Goal: Obtain resource: Obtain resource

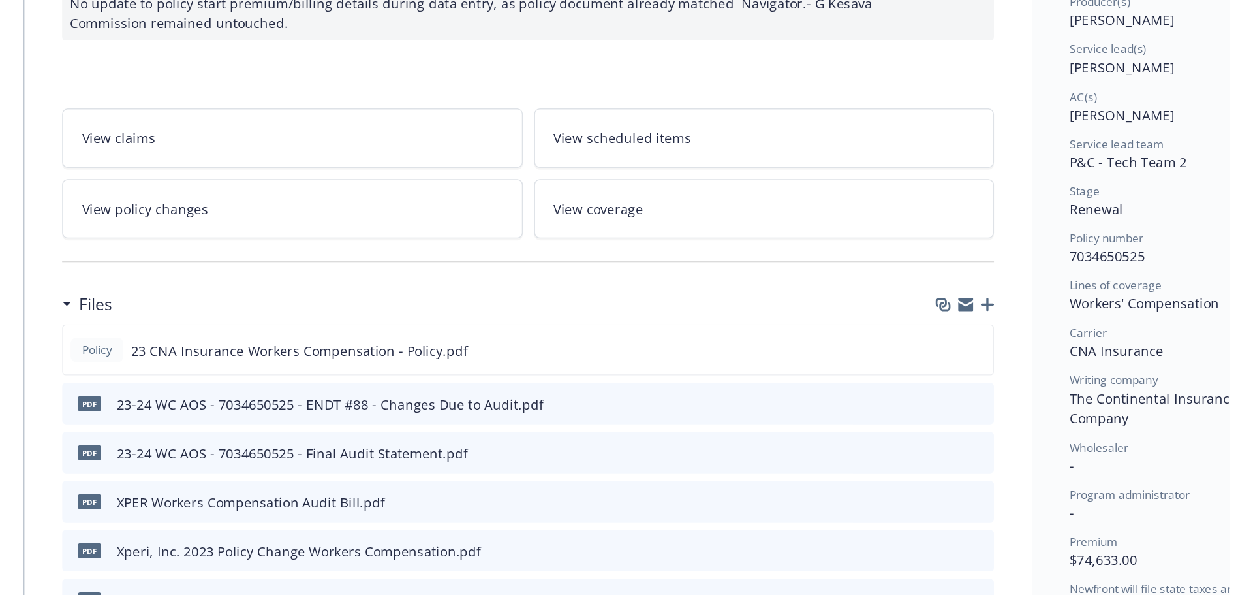
scroll to position [177, 0]
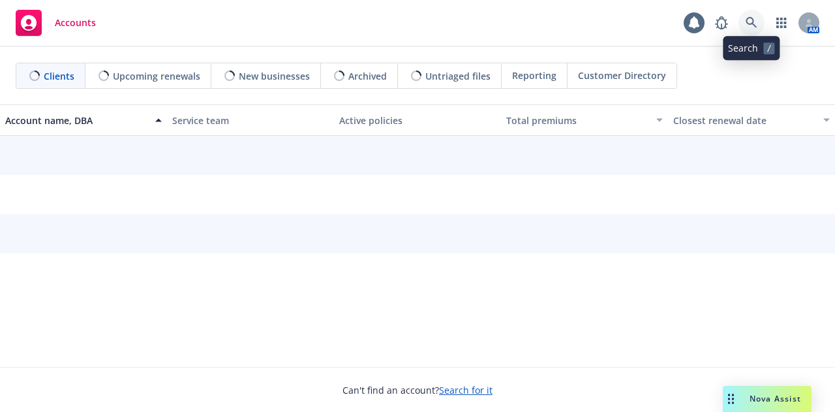
click at [751, 24] on icon at bounding box center [751, 22] width 11 height 11
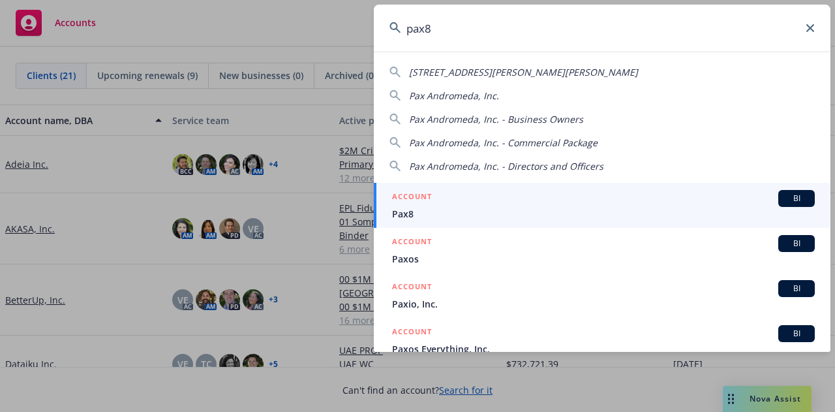
type input "pax8"
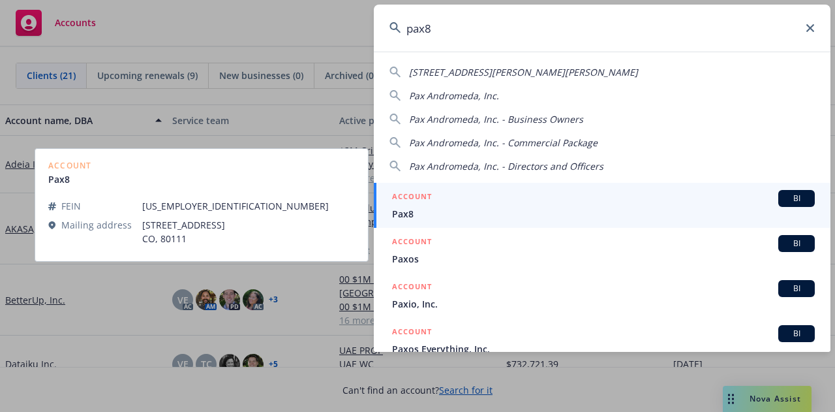
click at [510, 211] on span "Pax8" at bounding box center [603, 214] width 423 height 14
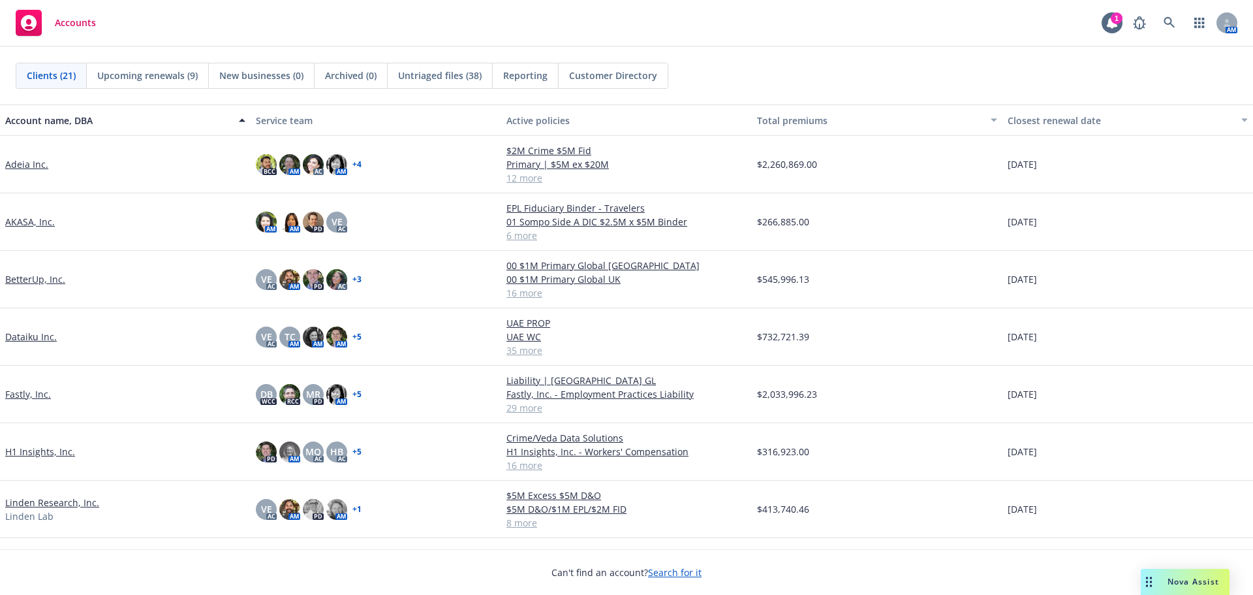
click at [1183, 20] on div "AM" at bounding box center [1182, 23] width 111 height 26
click at [1178, 20] on link at bounding box center [1170, 23] width 26 height 26
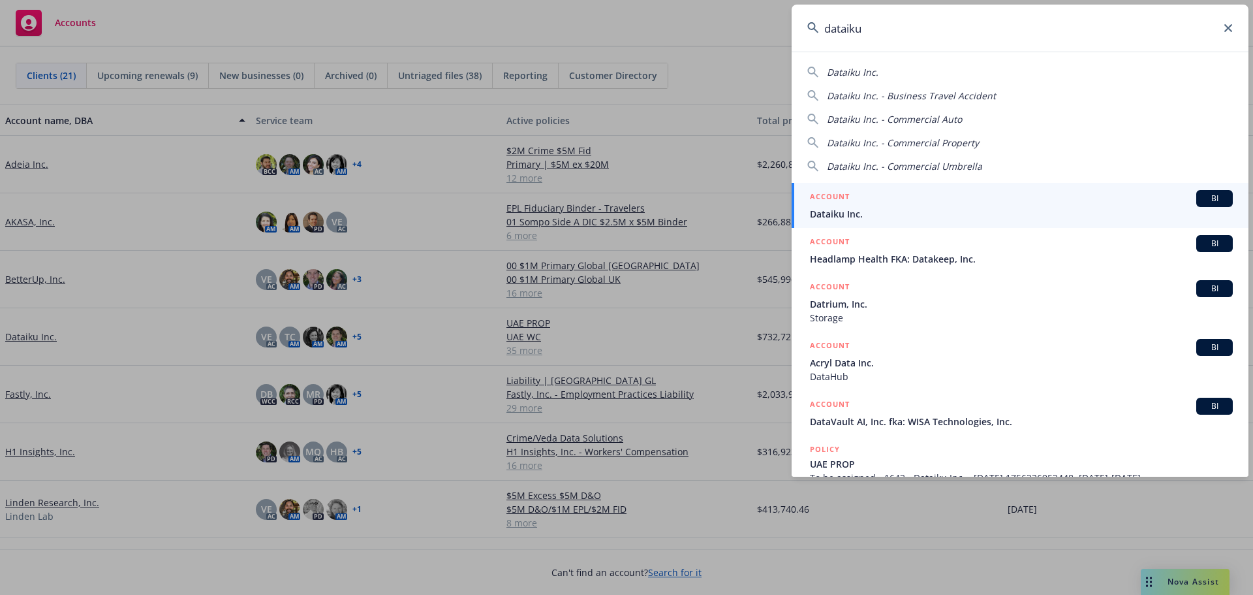
type input "dataiku"
click at [858, 217] on span "Dataiku Inc." at bounding box center [1021, 214] width 423 height 14
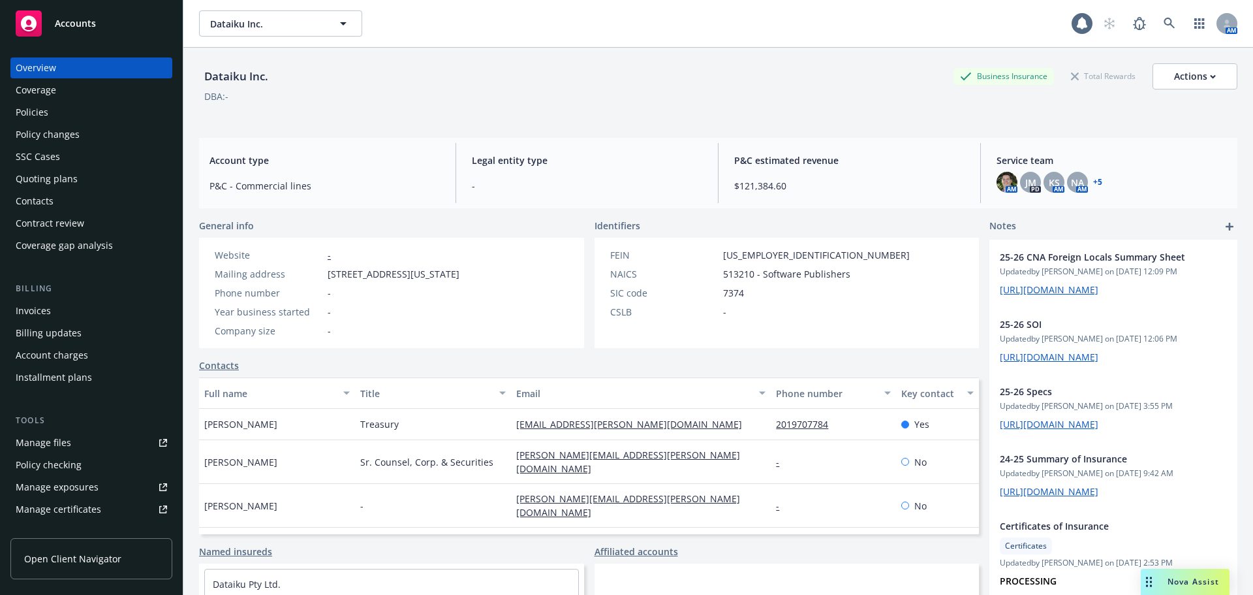
click at [119, 108] on div "Policies" at bounding box center [91, 112] width 151 height 21
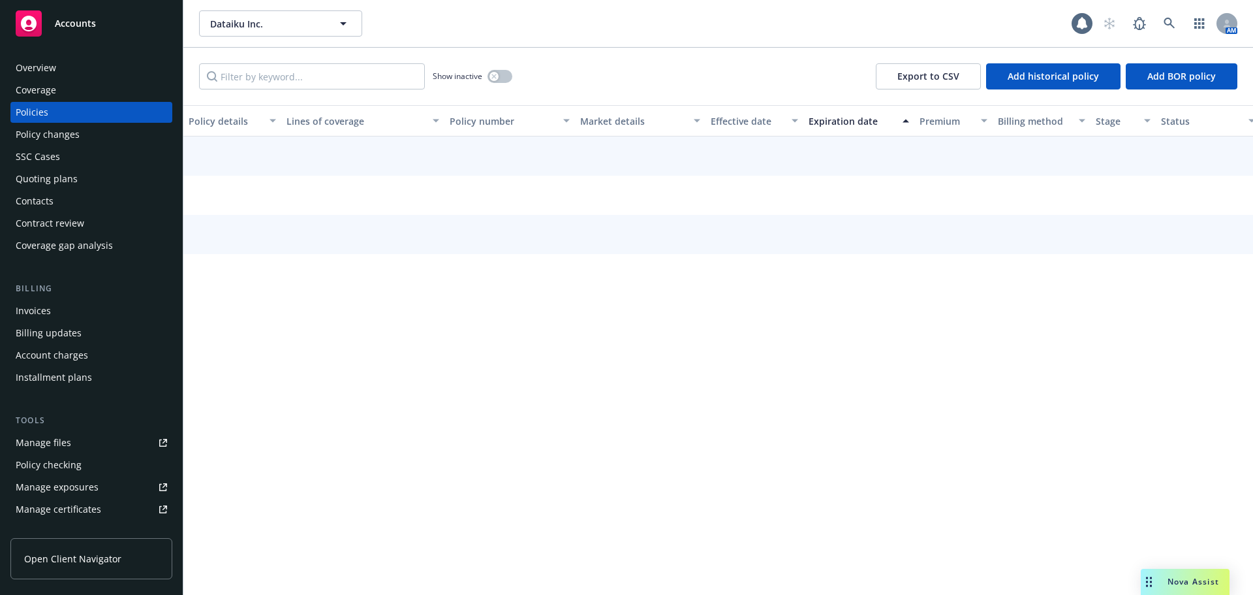
click at [125, 75] on div "Overview" at bounding box center [91, 67] width 151 height 21
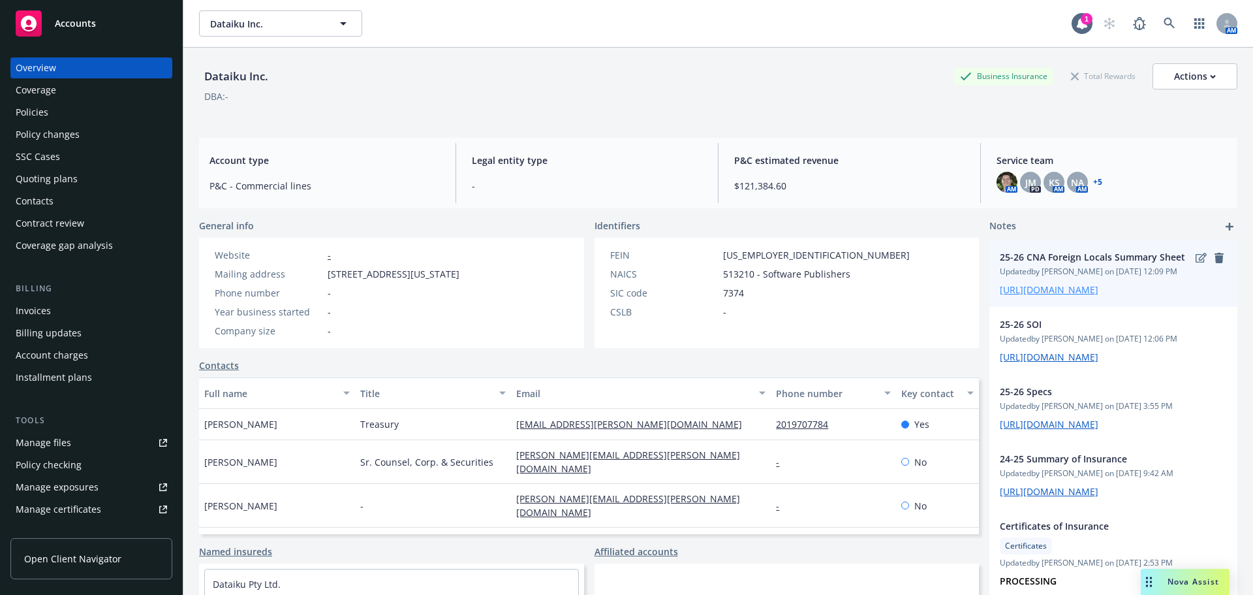
click at [1061, 296] on link "https://iln-my.sharepoint.com/:x:/r/personal/victoria_escobar_newfront_com/Docu…" at bounding box center [1049, 289] width 99 height 12
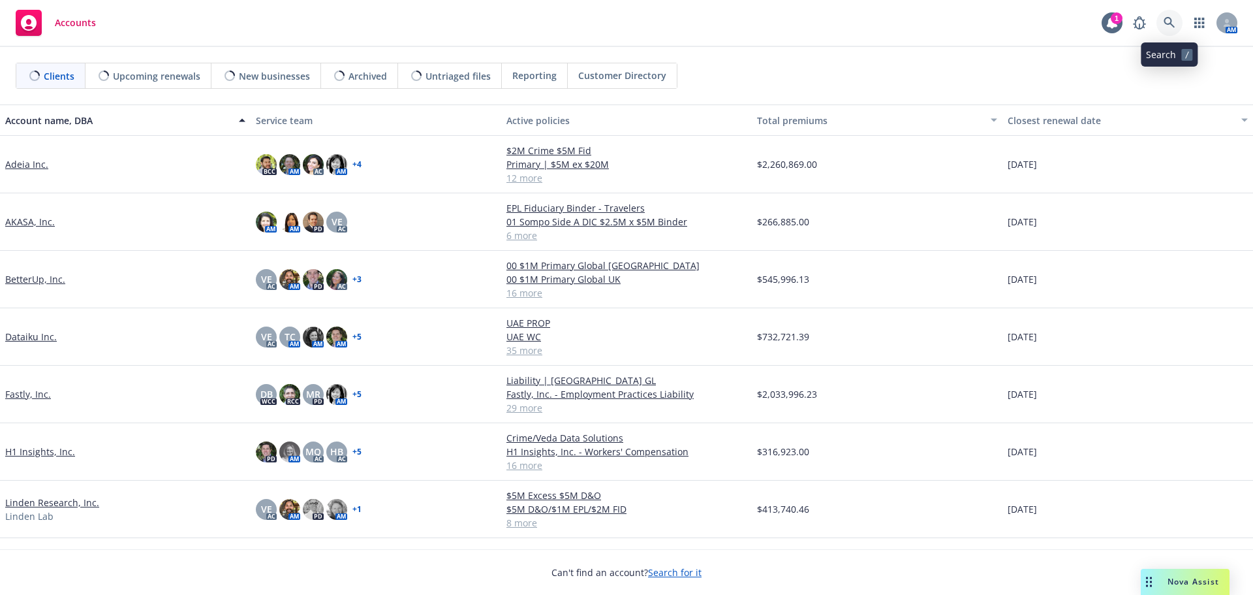
click at [1169, 23] on icon at bounding box center [1170, 23] width 12 height 12
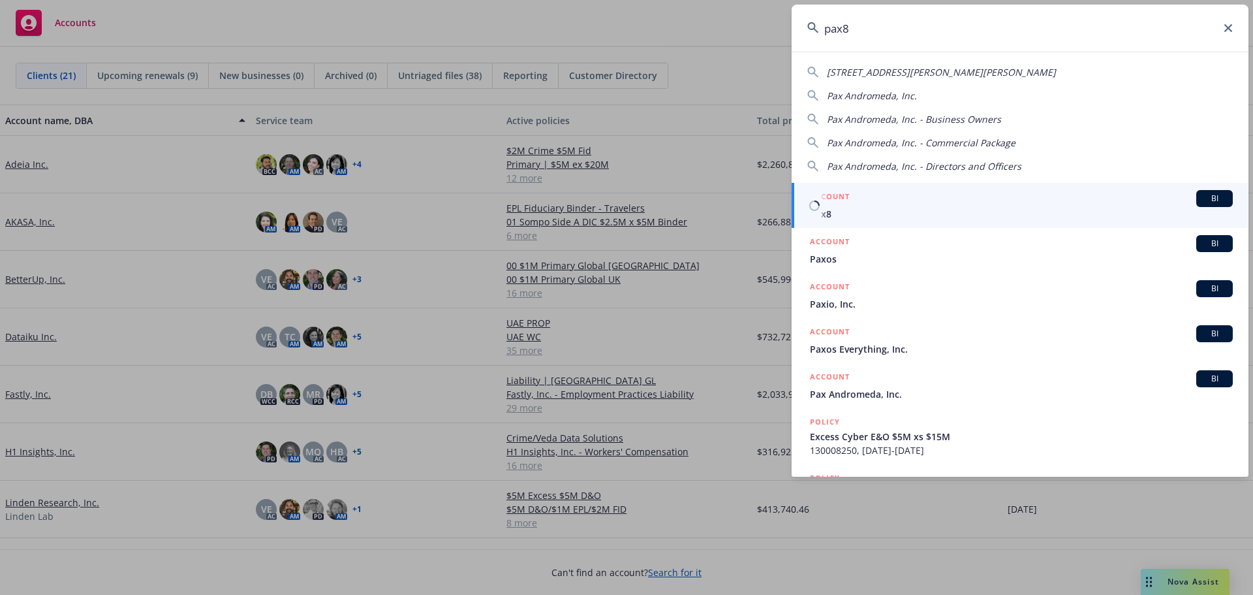
type input "pax8"
click at [979, 196] on div "ACCOUNT BI" at bounding box center [1021, 198] width 423 height 17
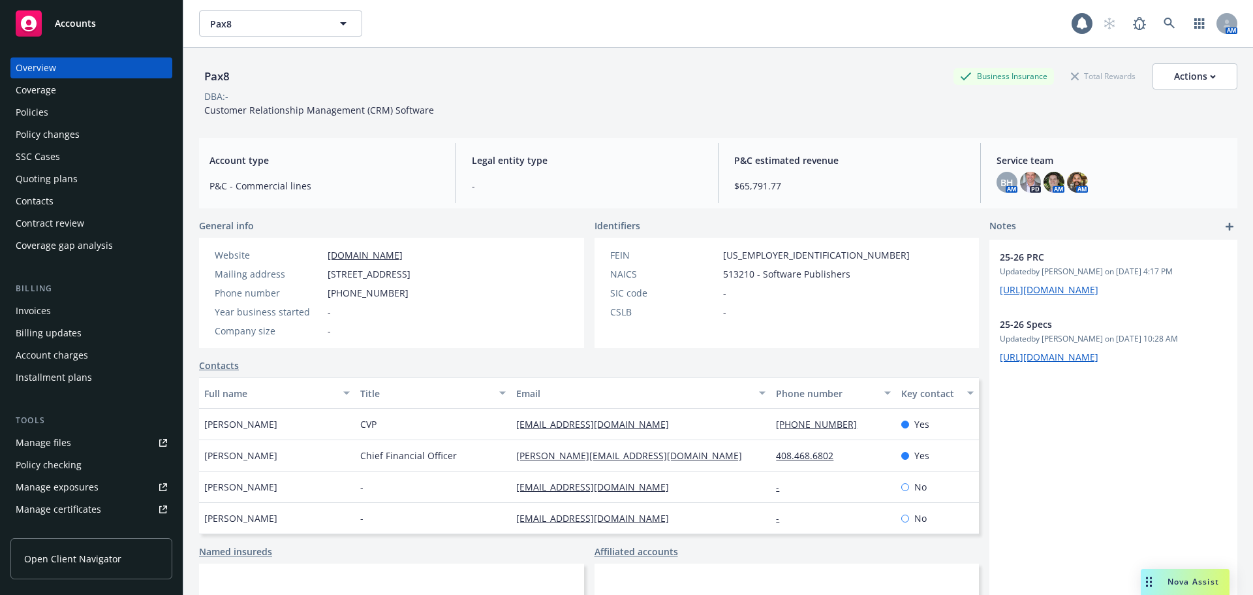
click at [99, 107] on div "Policies" at bounding box center [91, 112] width 151 height 21
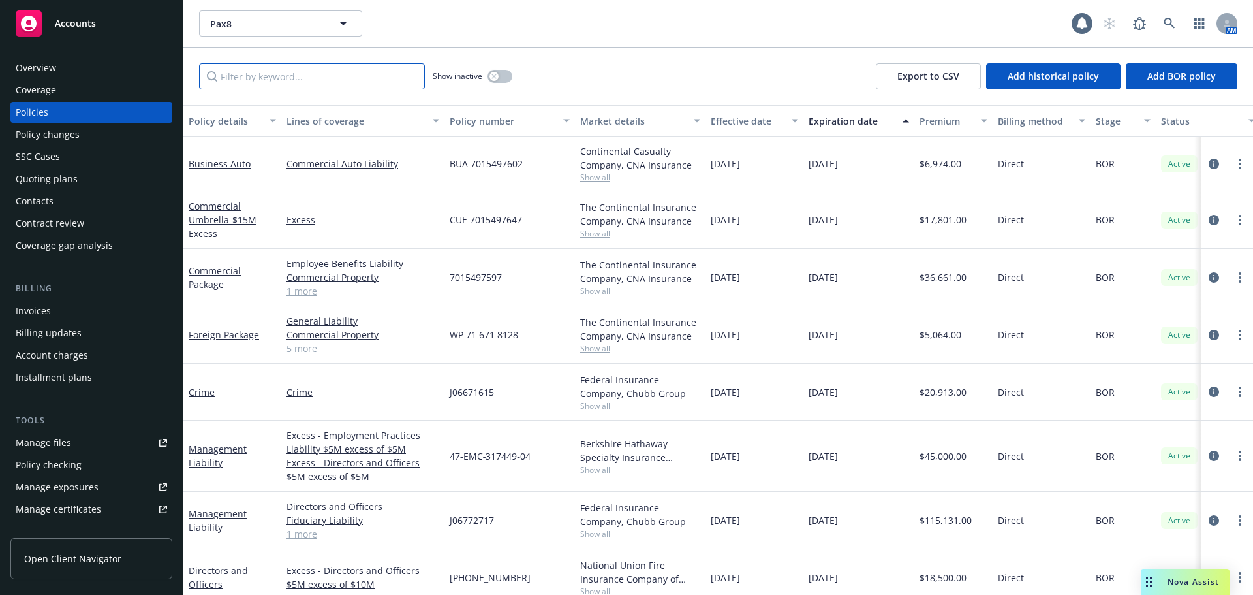
click at [280, 74] on input "Filter by keyword..." at bounding box center [312, 76] width 226 height 26
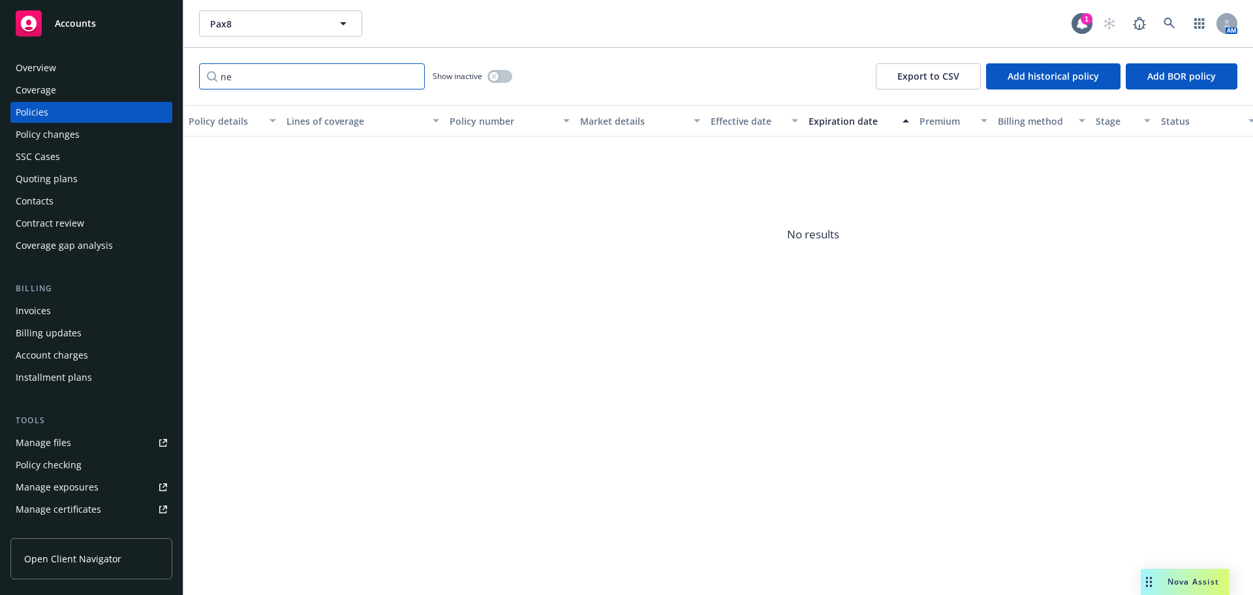
type input "n"
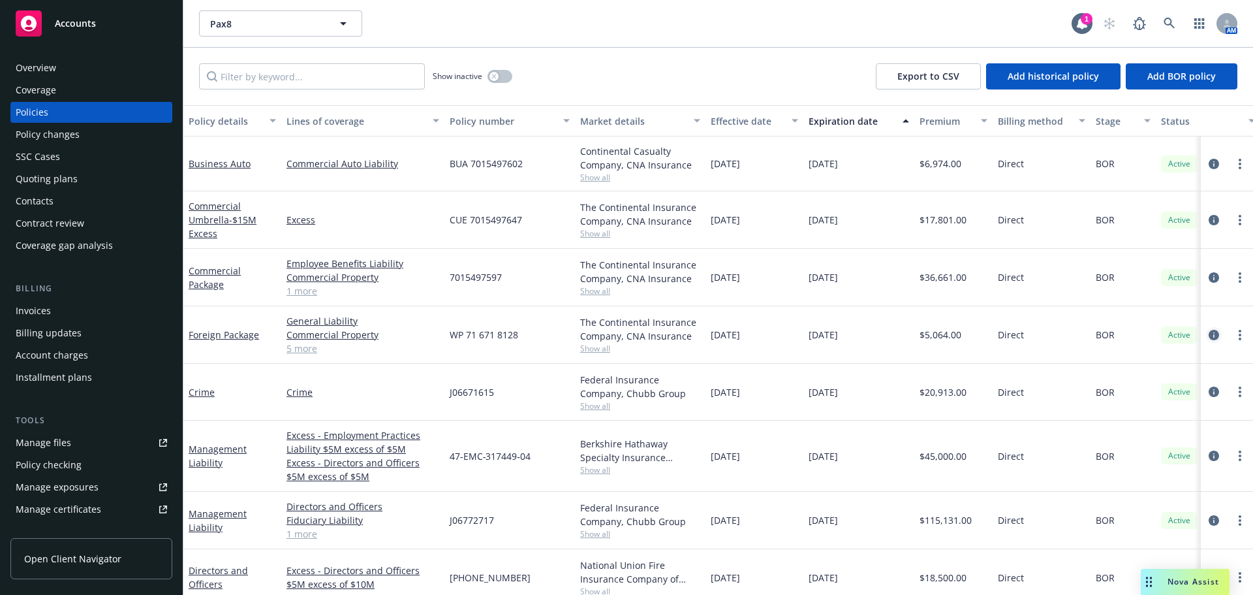
click at [1209, 332] on icon "circleInformation" at bounding box center [1214, 335] width 10 height 10
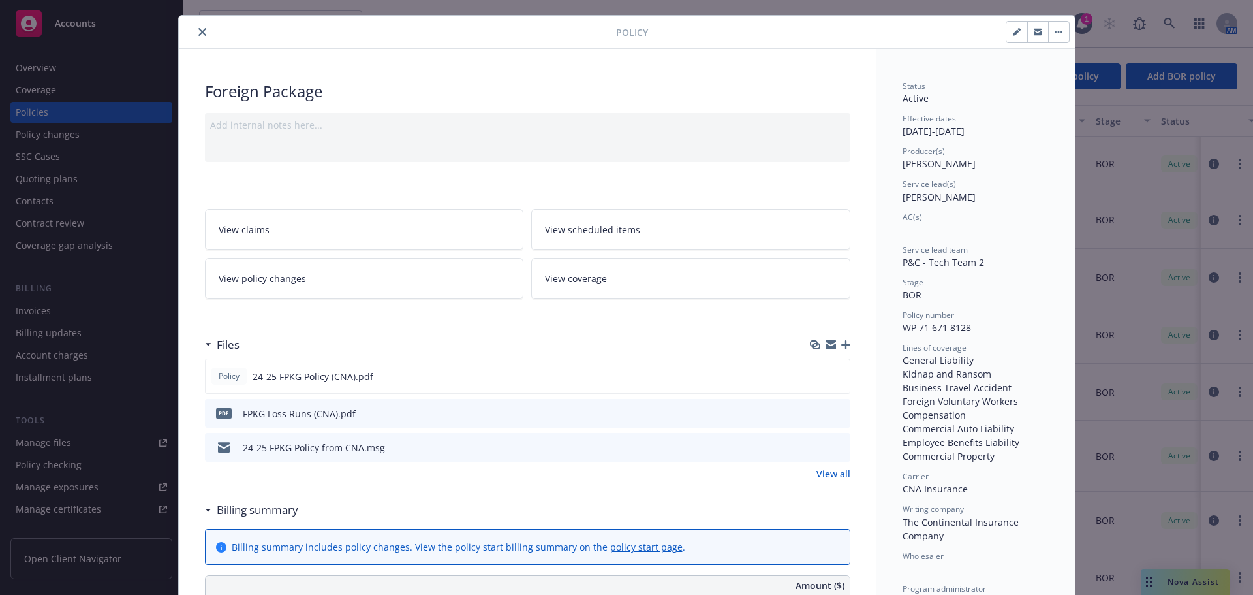
scroll to position [27, 0]
click at [832, 372] on icon "preview file" at bounding box center [838, 374] width 12 height 9
click at [197, 27] on button "close" at bounding box center [203, 31] width 16 height 16
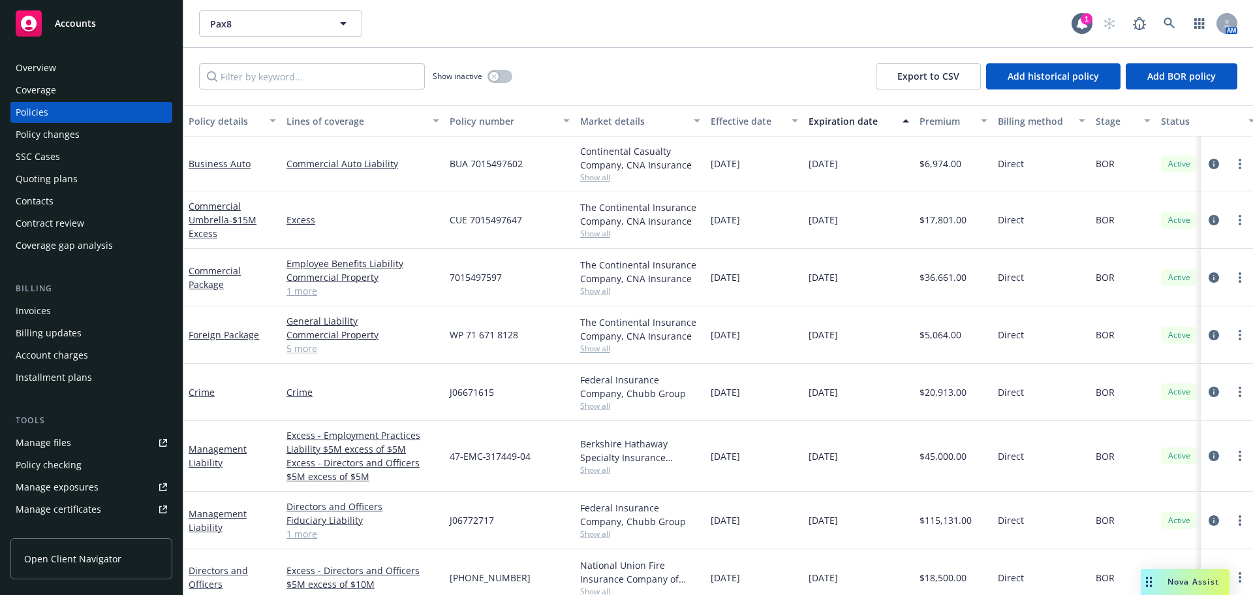
click at [63, 63] on div "Overview" at bounding box center [91, 67] width 151 height 21
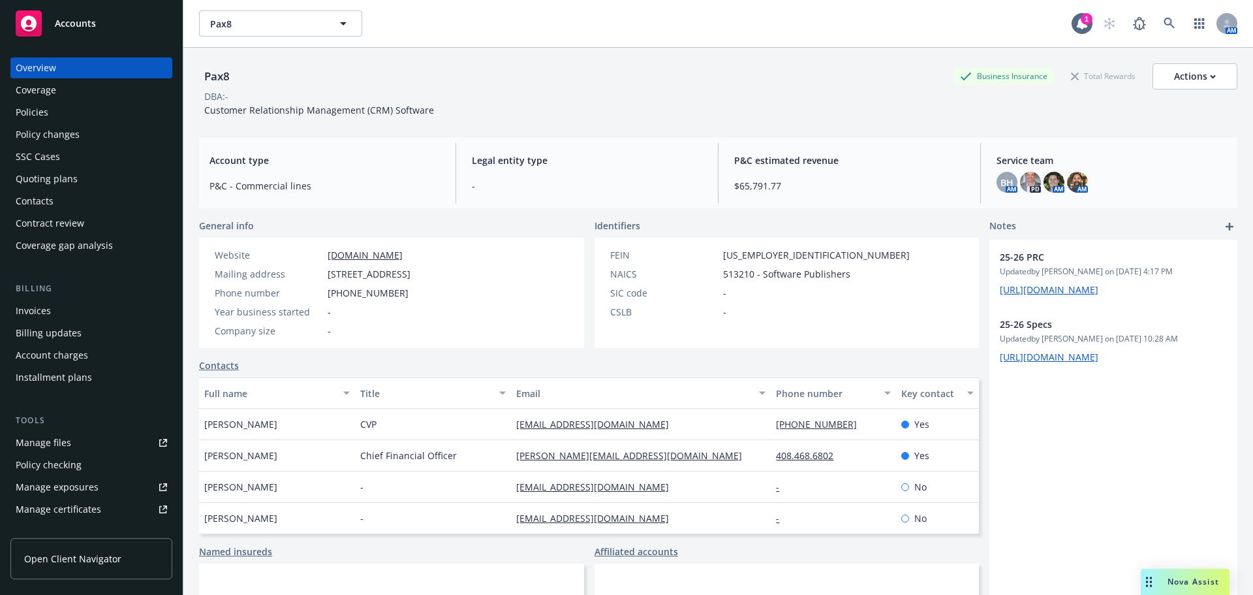
click at [128, 106] on div "Policies" at bounding box center [91, 112] width 151 height 21
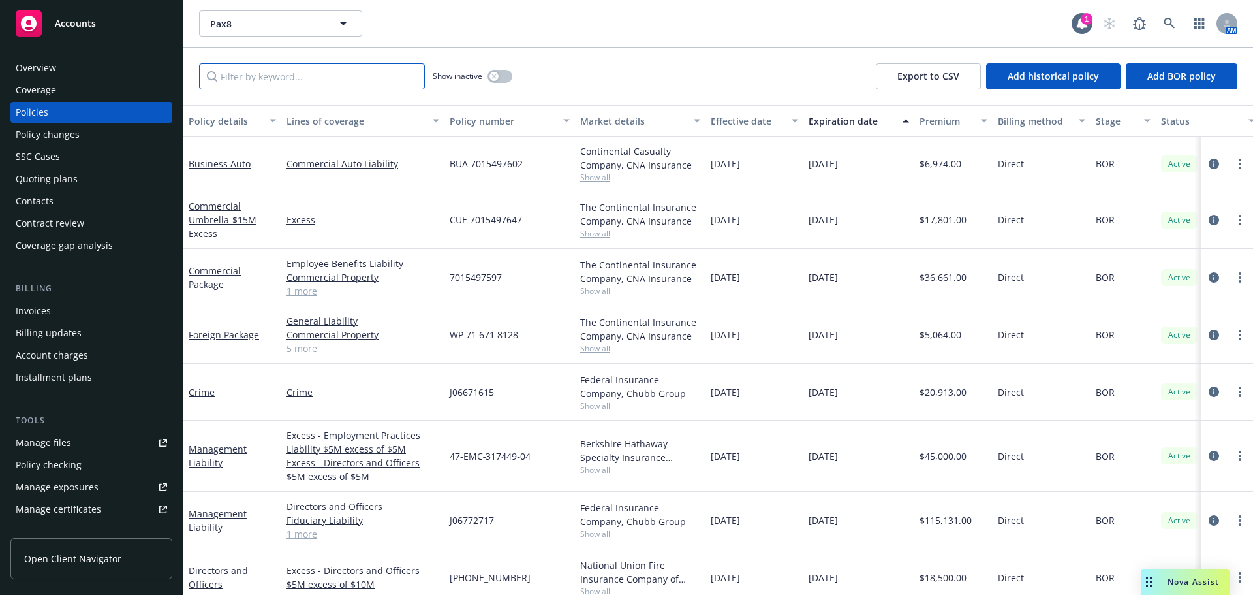
click at [337, 80] on input "Filter by keyword..." at bounding box center [312, 76] width 226 height 26
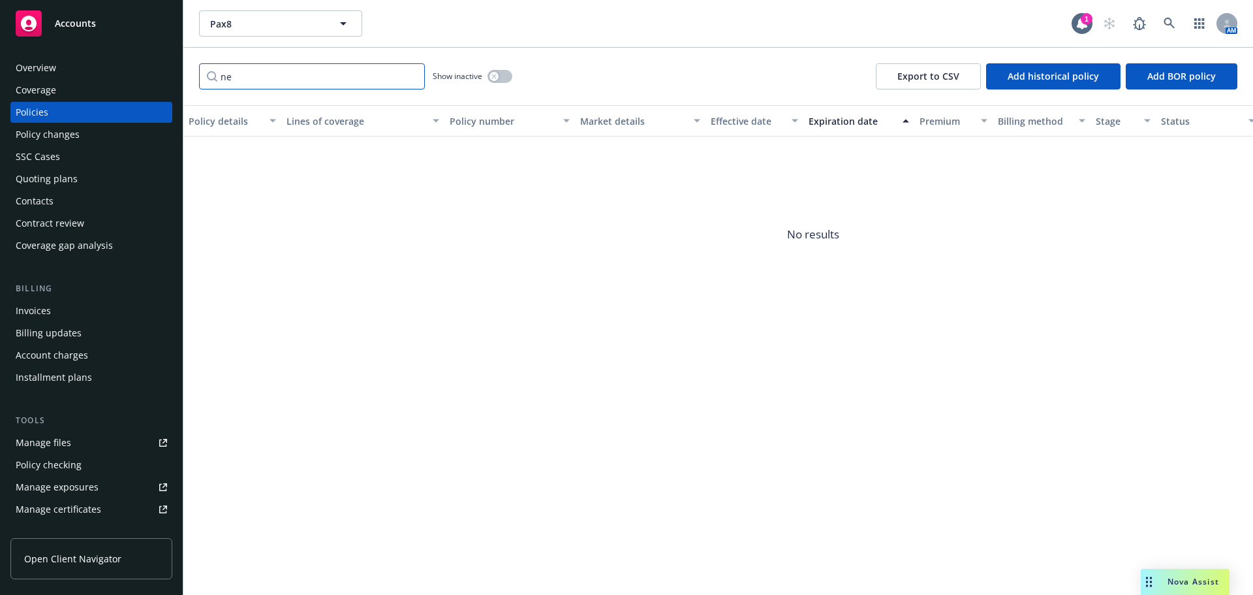
type input "n"
type input "l"
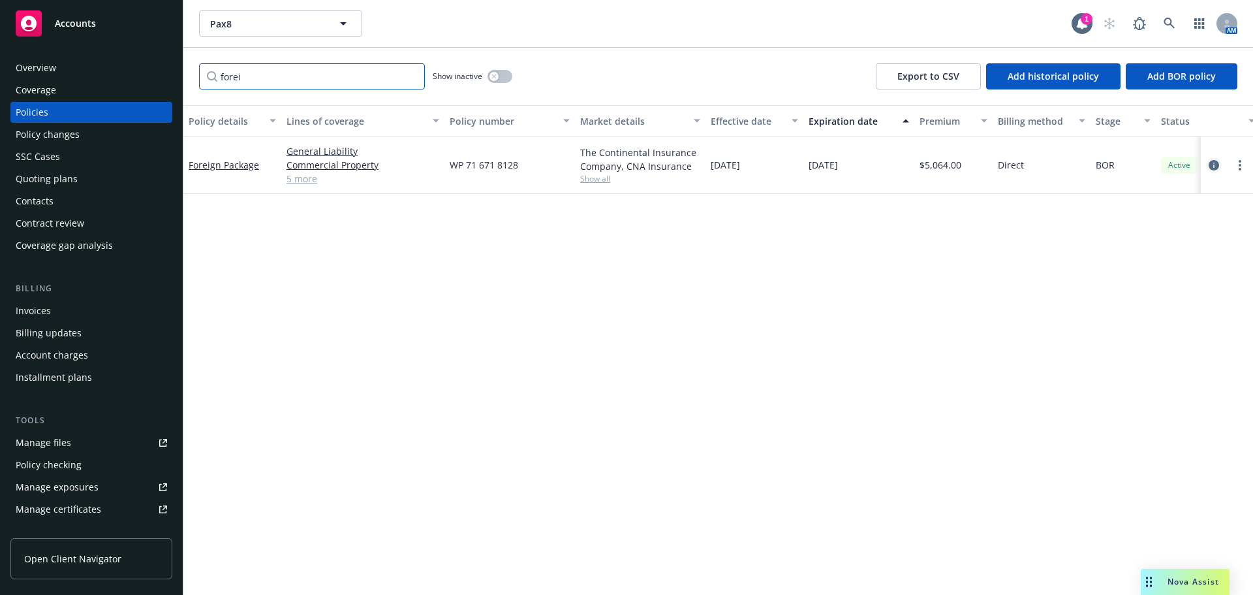
type input "forei"
click at [1218, 160] on icon "circleInformation" at bounding box center [1214, 165] width 10 height 10
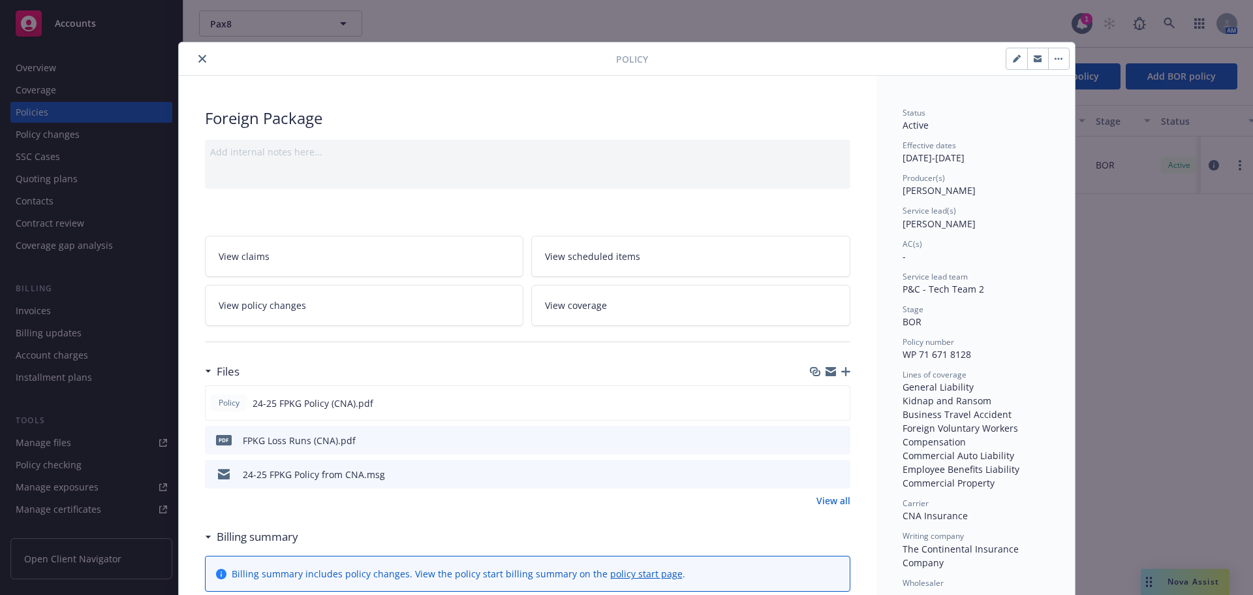
click at [196, 65] on button "close" at bounding box center [203, 59] width 16 height 16
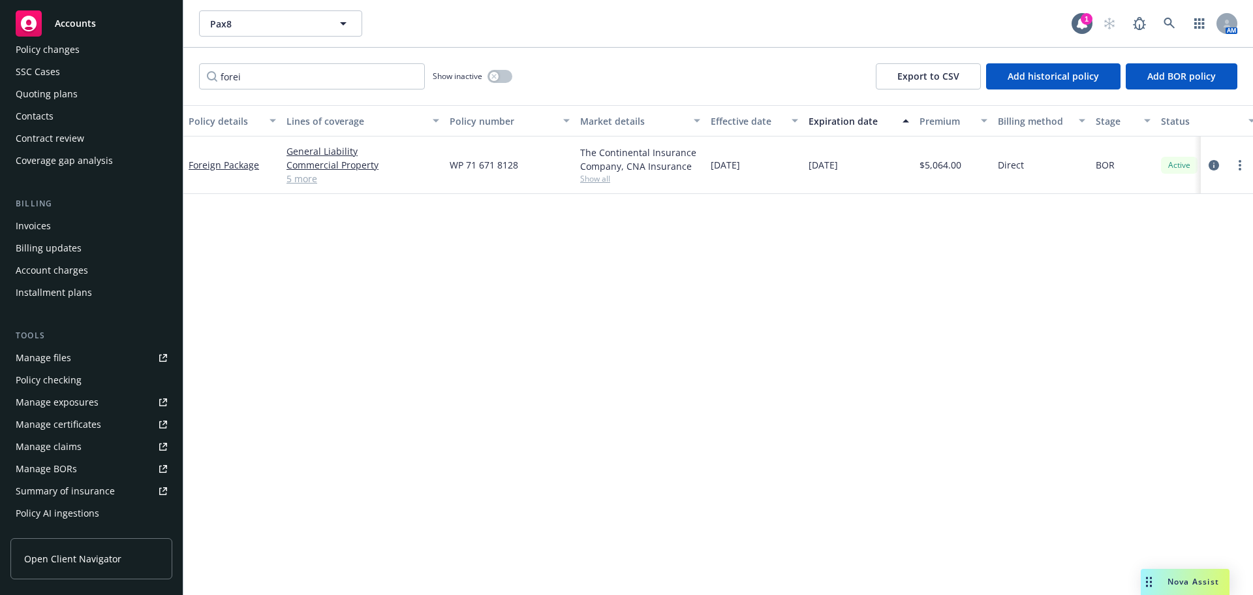
scroll to position [89, 0]
click at [93, 352] on link "Manage files" at bounding box center [91, 353] width 162 height 21
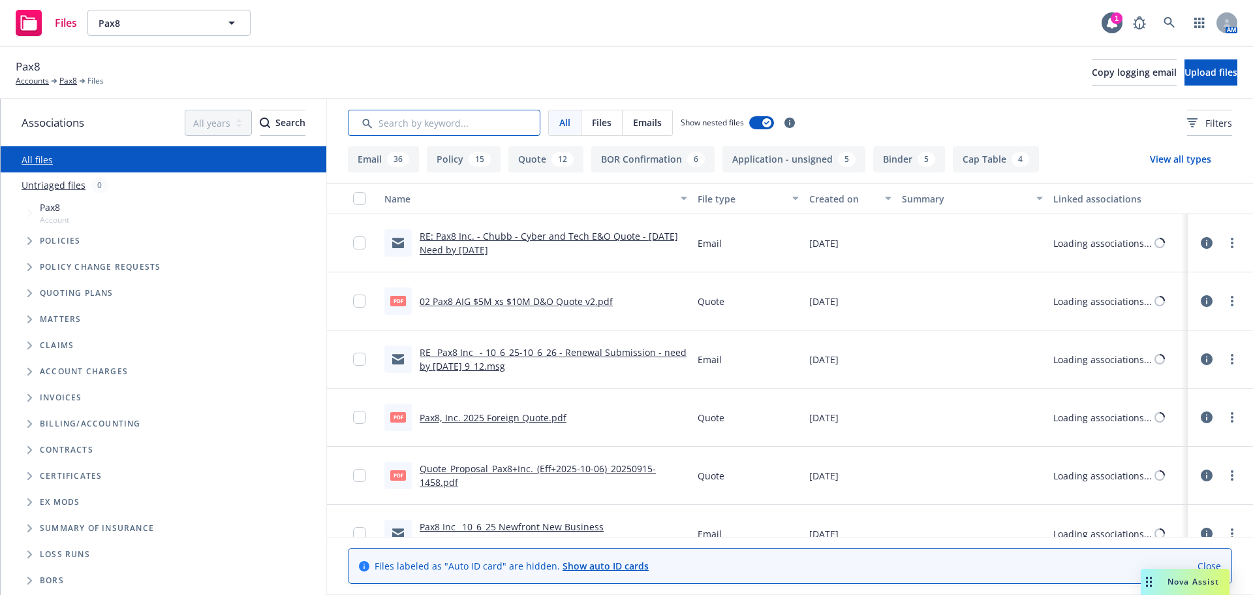
click at [472, 127] on input "Search by keyword..." at bounding box center [444, 123] width 193 height 26
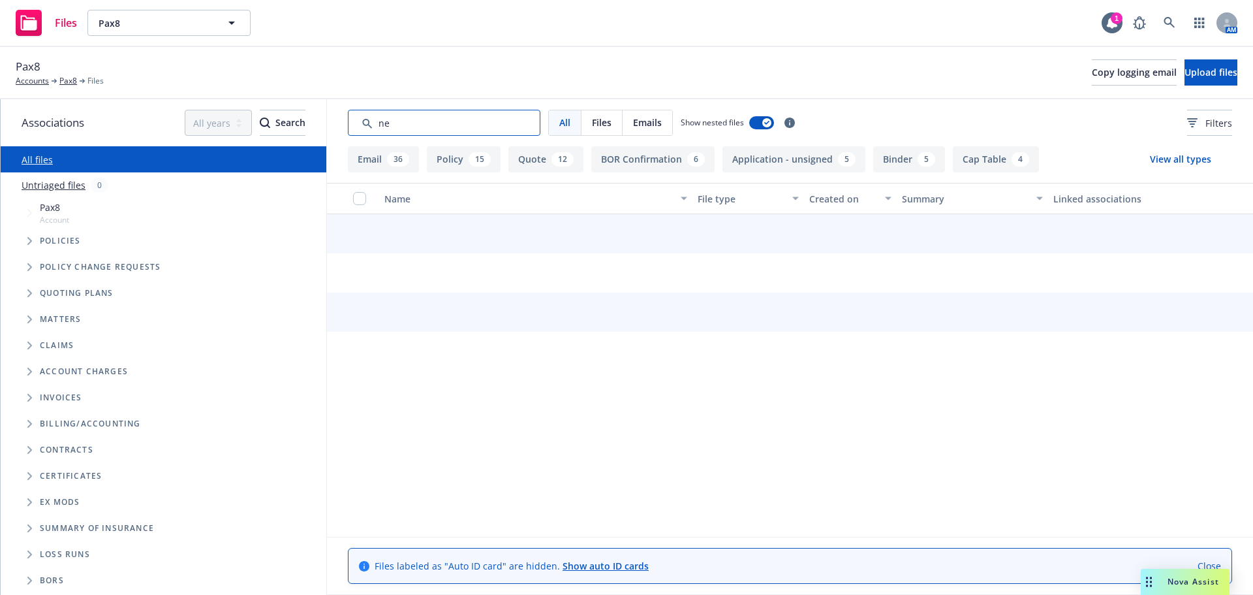
type input "n"
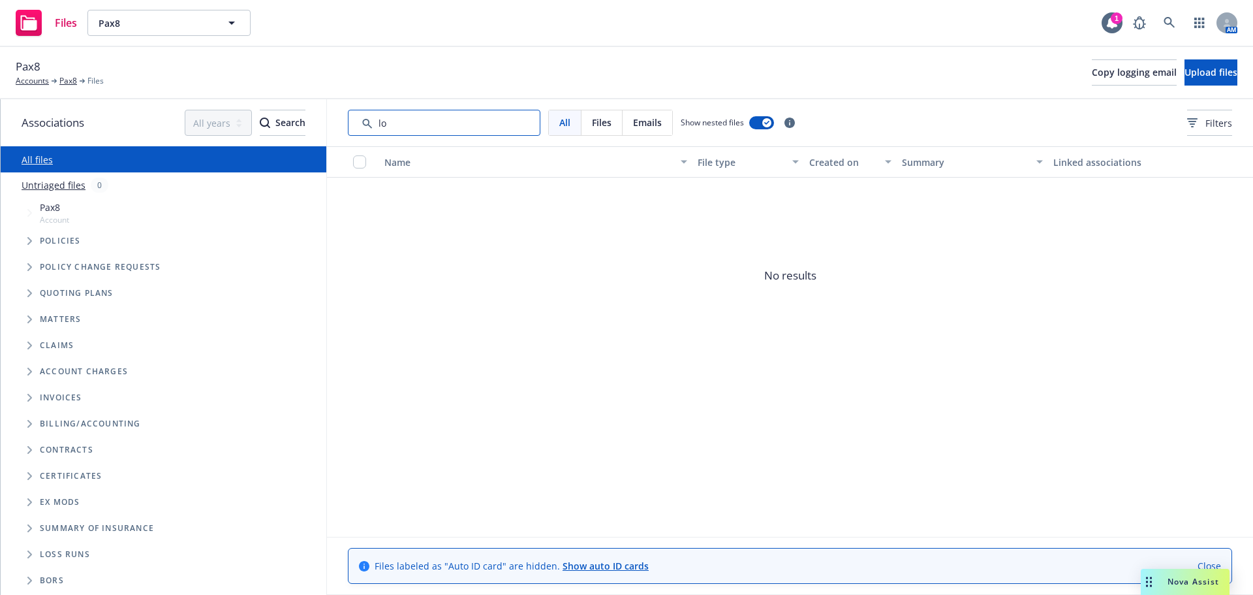
type input "l"
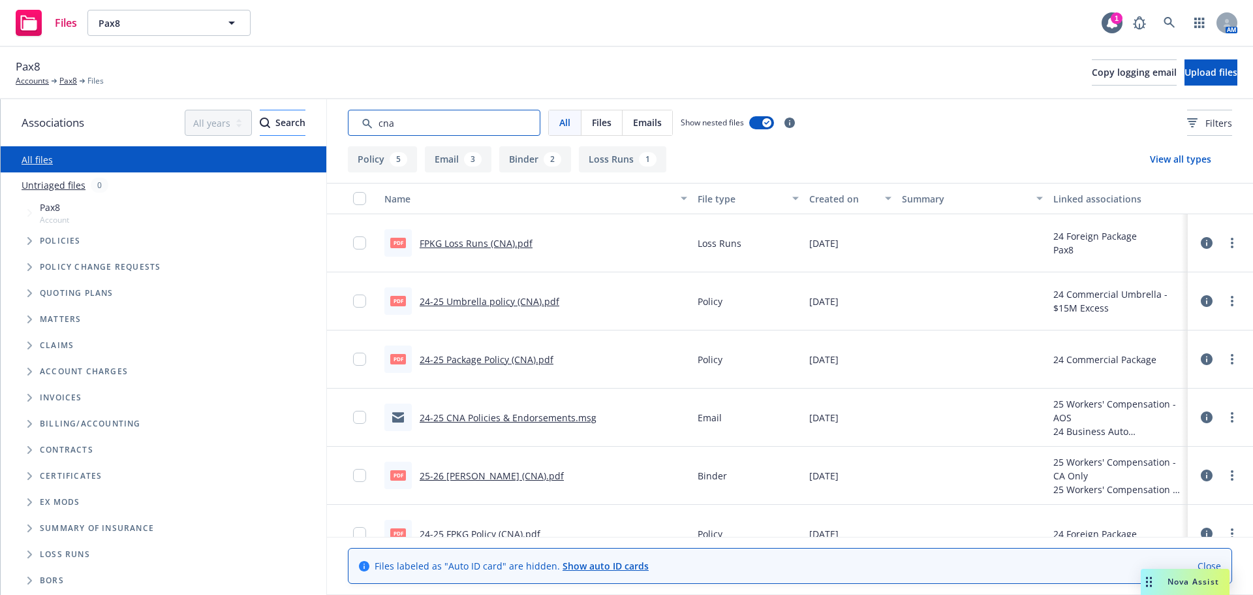
drag, startPoint x: 460, startPoint y: 129, endPoint x: 258, endPoint y: 112, distance: 203.1
click at [258, 112] on div "Associations All years 2027 2026 2025 2024 2023 2022 2021 2020 2019 2018 2017 2…" at bounding box center [627, 346] width 1253 height 495
type input "quote"
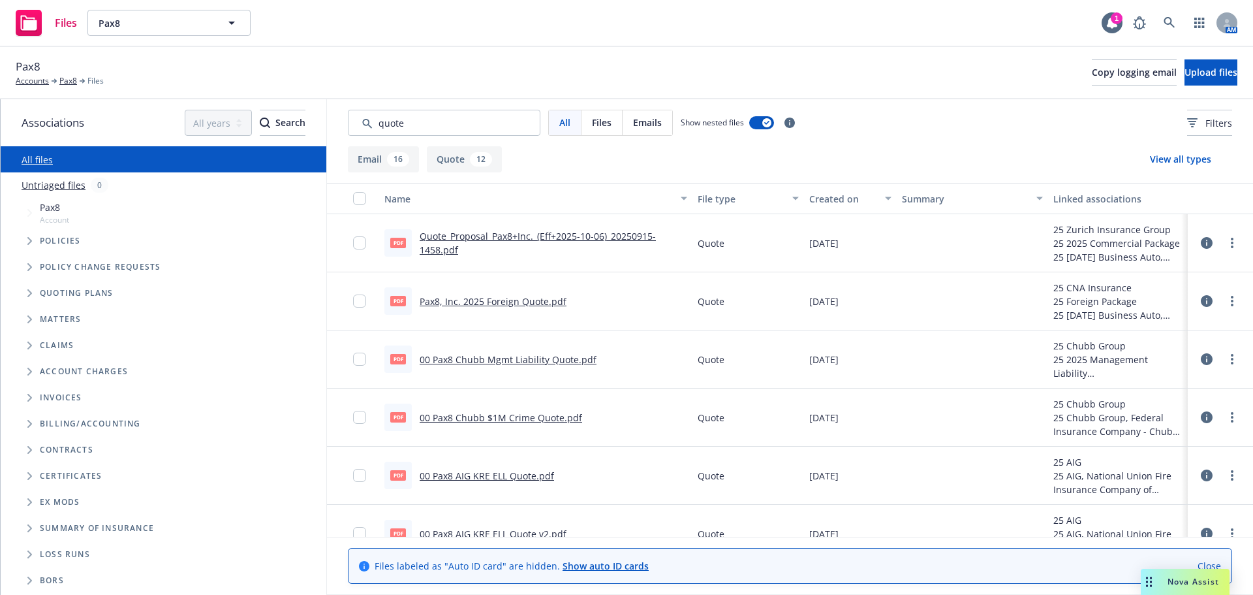
click at [527, 307] on link "Pax8, Inc. 2025 Foreign Quote.pdf" at bounding box center [493, 301] width 147 height 12
